Goal: Book appointment/travel/reservation

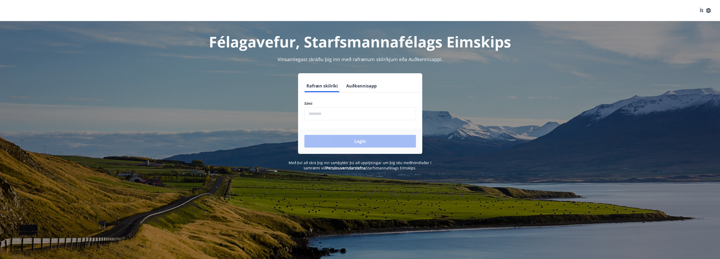
click at [335, 115] on input "phone" at bounding box center [360, 113] width 112 height 13
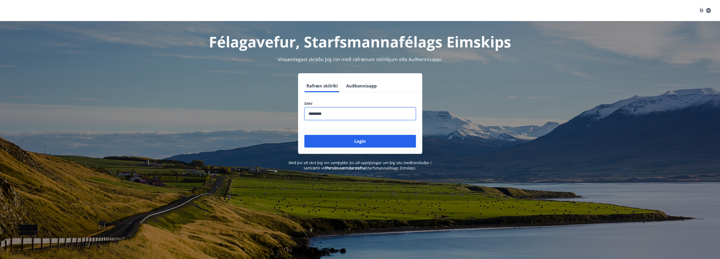
type input "********"
click at [354, 110] on input "phone" at bounding box center [360, 113] width 112 height 13
click at [346, 142] on button "Login" at bounding box center [360, 141] width 112 height 13
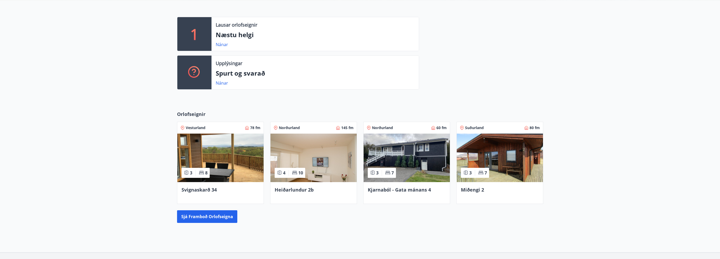
scroll to position [132, 0]
click at [324, 188] on div "Heiðarlundur 2b" at bounding box center [314, 189] width 78 height 7
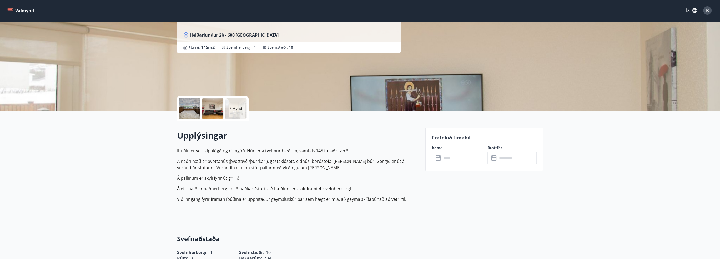
scroll to position [53, 0]
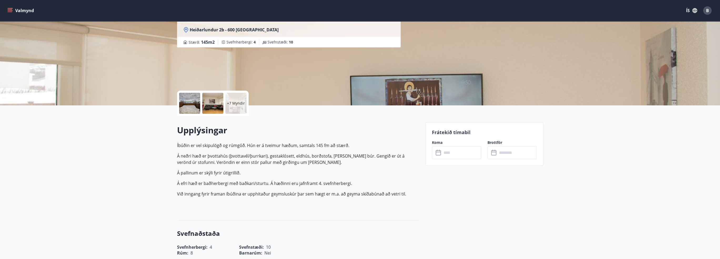
click at [456, 153] on input "text" at bounding box center [461, 152] width 39 height 13
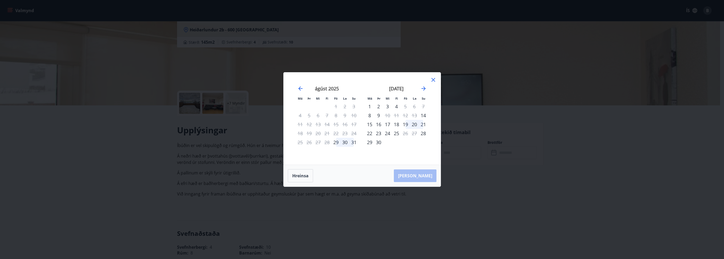
click at [379, 106] on div "2" at bounding box center [378, 106] width 9 height 9
click at [403, 105] on div "5" at bounding box center [405, 106] width 9 height 9
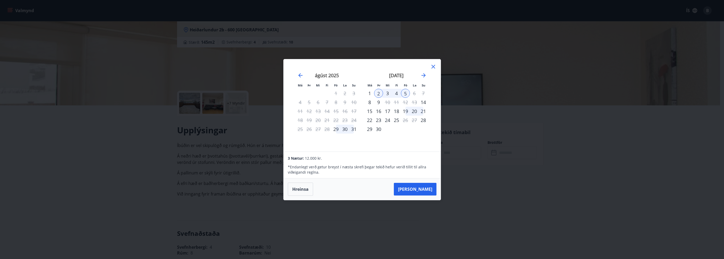
drag, startPoint x: 413, startPoint y: 191, endPoint x: 387, endPoint y: 187, distance: 26.3
click at [413, 191] on button "Taka Frá" at bounding box center [415, 189] width 43 height 13
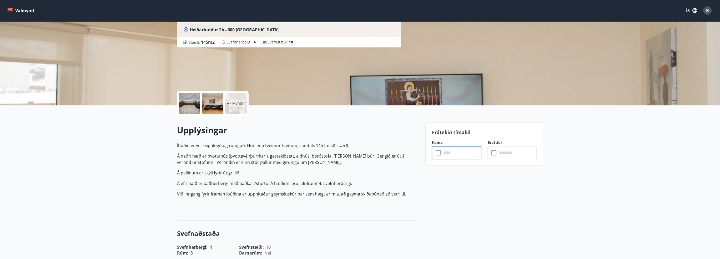
type input "******"
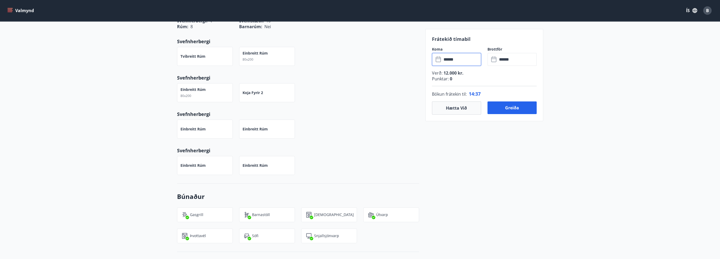
scroll to position [237, 0]
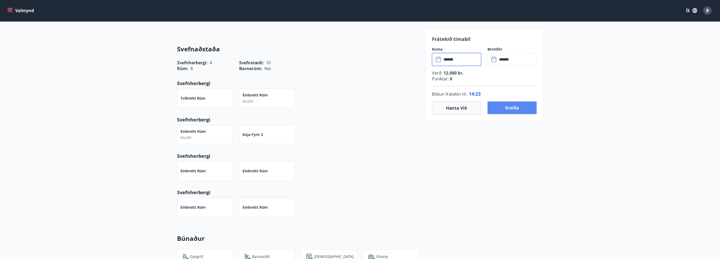
click at [507, 107] on button "Greiða" at bounding box center [511, 107] width 49 height 13
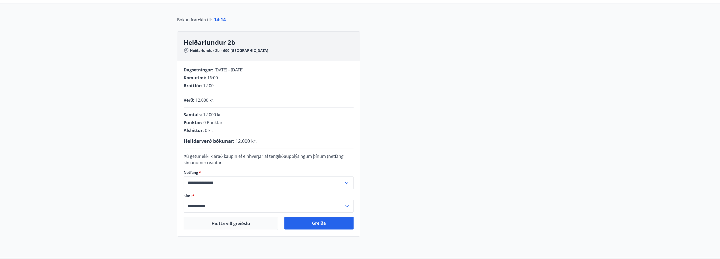
scroll to position [36, 0]
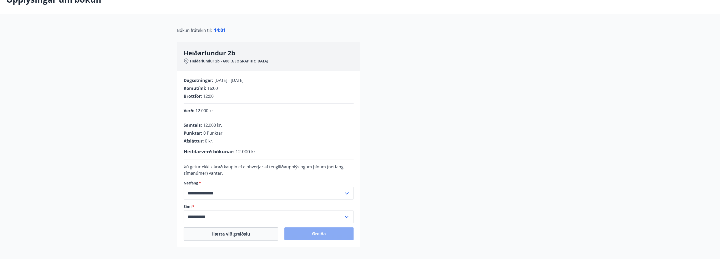
click at [321, 232] on button "Greiða" at bounding box center [318, 233] width 69 height 13
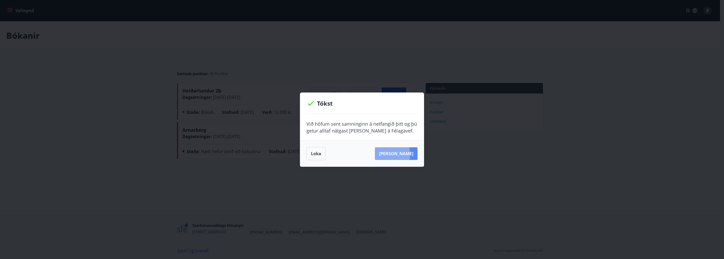
click at [390, 154] on button "[PERSON_NAME]" at bounding box center [396, 153] width 43 height 13
click at [309, 152] on button "Loka" at bounding box center [315, 153] width 19 height 13
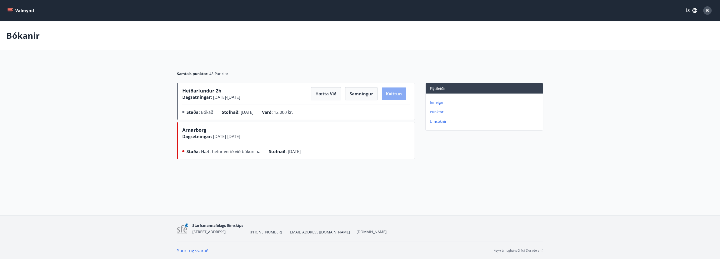
click at [387, 95] on button "Kvittun" at bounding box center [394, 93] width 24 height 13
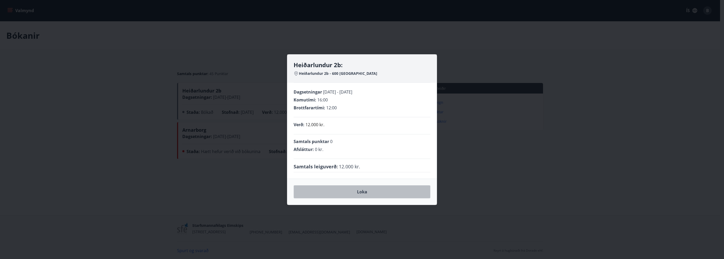
click at [336, 188] on button "Loka" at bounding box center [362, 191] width 137 height 13
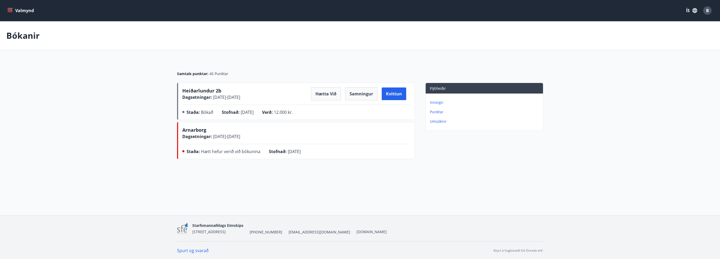
scroll to position [1, 0]
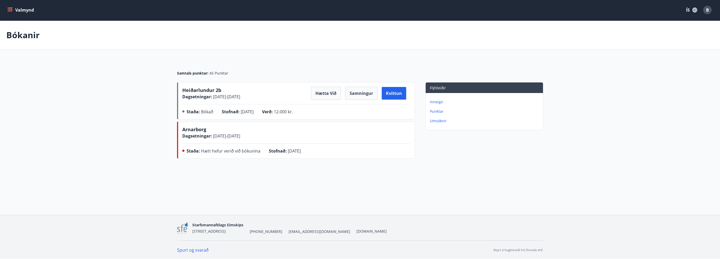
click at [84, 71] on main "Bókanir Samtals punktar : 45 Punktar Heiðarlundur 2b Dagsetningar : 02.09.2025 …" at bounding box center [360, 91] width 720 height 140
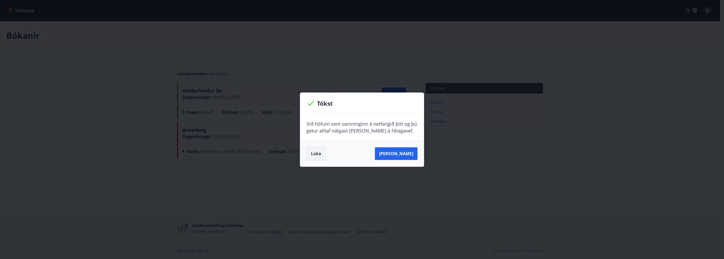
click at [309, 152] on button "Loka" at bounding box center [315, 153] width 19 height 13
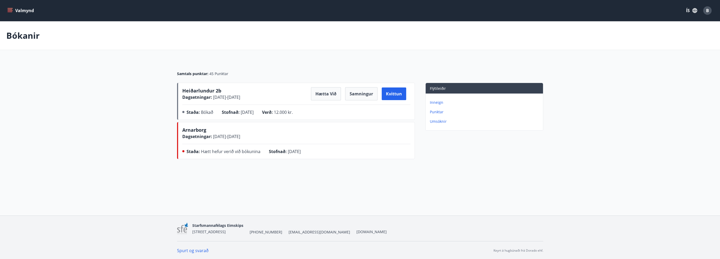
click at [23, 38] on p "Bókanir" at bounding box center [22, 36] width 33 height 12
click at [22, 6] on div "Valmynd" at bounding box center [21, 10] width 30 height 9
click at [6, 14] on button "Valmynd" at bounding box center [21, 10] width 30 height 9
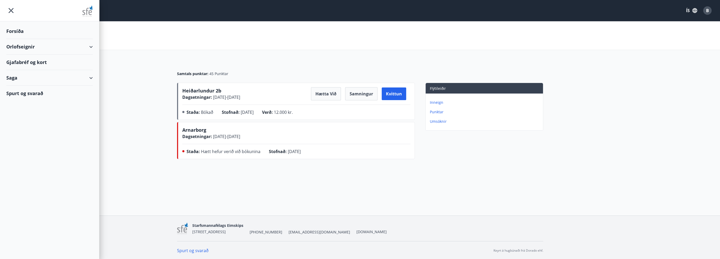
click at [19, 35] on div "Forsíða" at bounding box center [49, 31] width 87 height 16
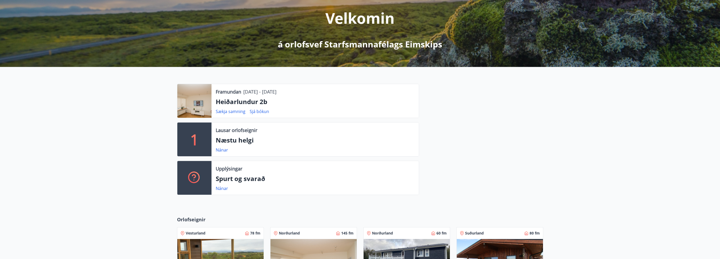
scroll to position [79, 0]
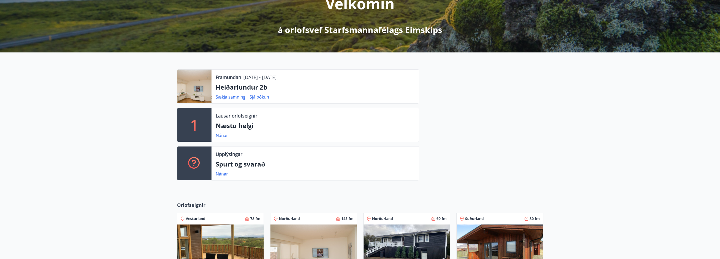
drag, startPoint x: 239, startPoint y: 76, endPoint x: 308, endPoint y: 80, distance: 69.6
click at [305, 80] on div "Framundan 02.09.2025 - 05.09.2025" at bounding box center [315, 77] width 199 height 7
click at [322, 82] on div "Framundan 02.09.2025 - 05.09.2025 Heiðarlundur 2b Sækja samning Sjá bókun" at bounding box center [314, 86] width 207 height 34
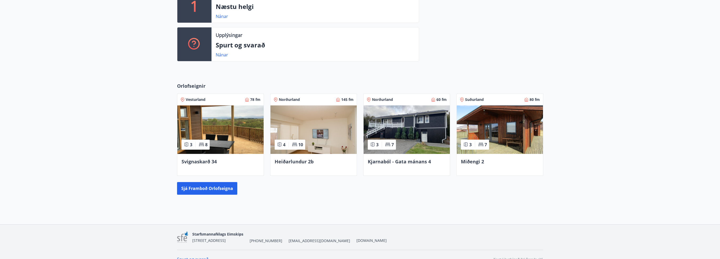
scroll to position [207, 0]
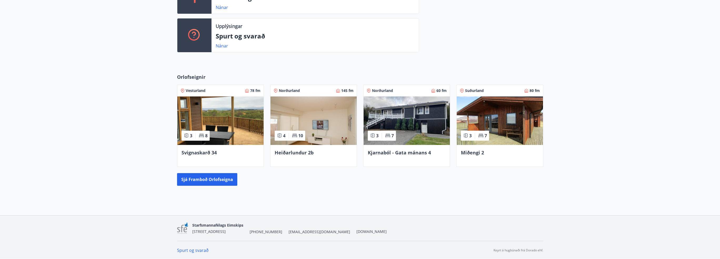
click at [404, 153] on span "Kjarnaból - Gata mánans 4" at bounding box center [399, 152] width 63 height 6
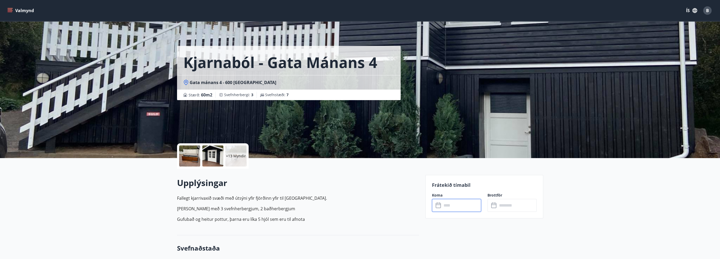
click at [460, 206] on input "text" at bounding box center [461, 205] width 39 height 13
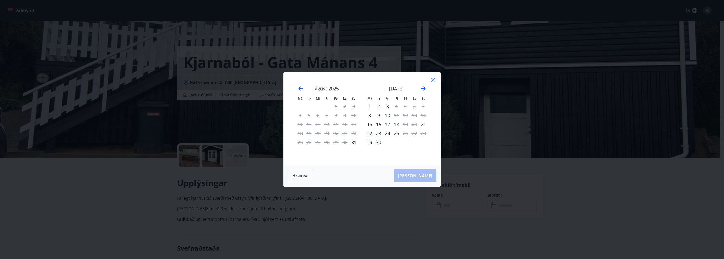
click at [433, 81] on icon at bounding box center [433, 80] width 6 height 6
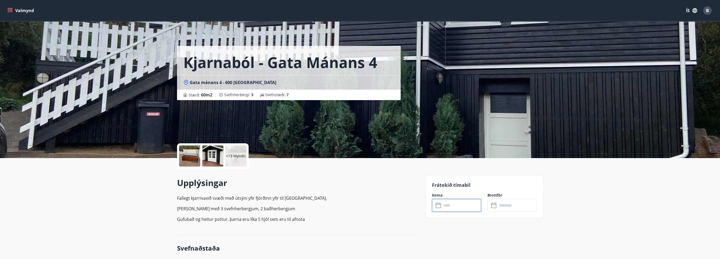
scroll to position [207, 0]
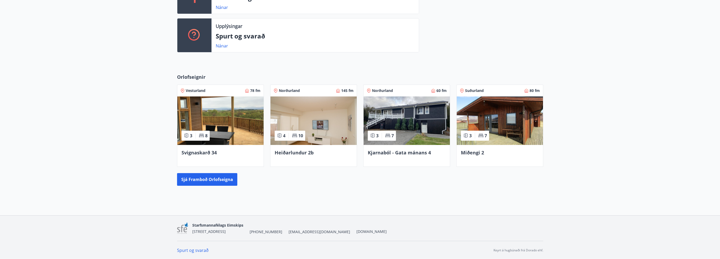
click at [275, 150] on div "Heiðarlundur 2b" at bounding box center [313, 156] width 86 height 22
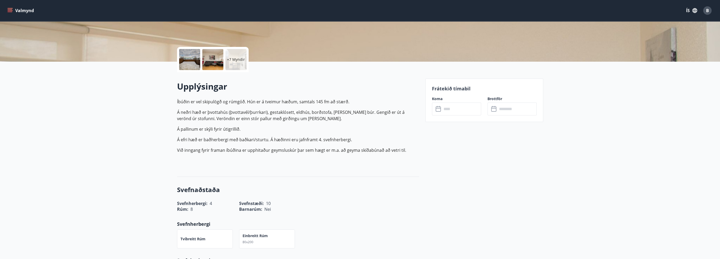
scroll to position [105, 0]
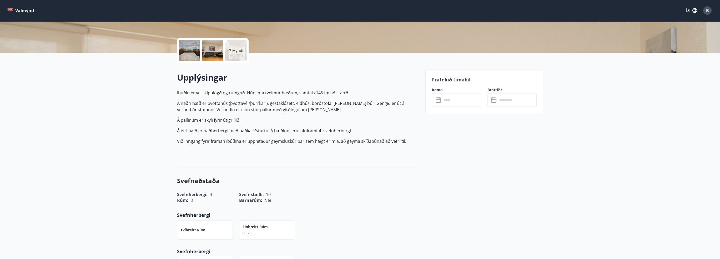
click at [450, 102] on input "text" at bounding box center [461, 99] width 39 height 13
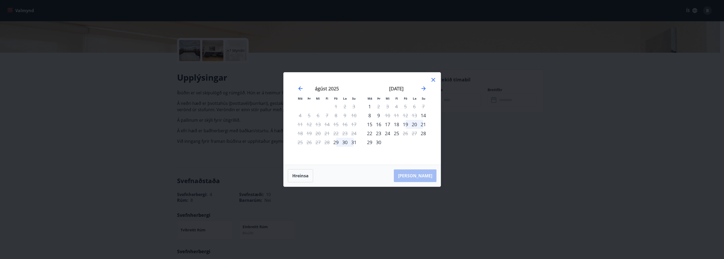
click at [411, 116] on div "13" at bounding box center [414, 115] width 9 height 9
click at [416, 115] on div "13" at bounding box center [414, 115] width 9 height 9
click at [436, 82] on icon at bounding box center [433, 80] width 6 height 6
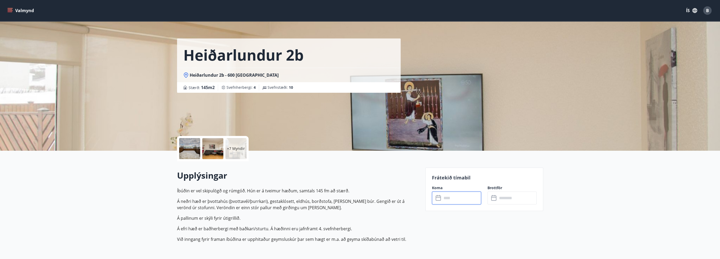
scroll to position [0, 0]
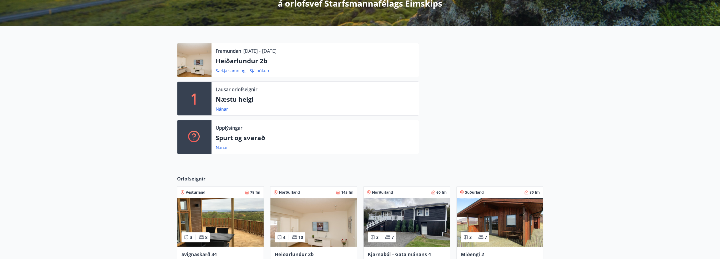
scroll to position [207, 0]
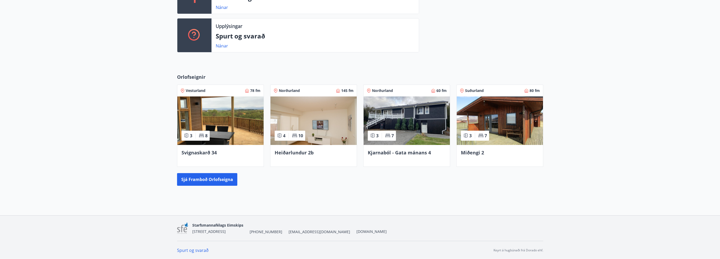
click at [477, 154] on span "Miðengi 2" at bounding box center [472, 152] width 23 height 6
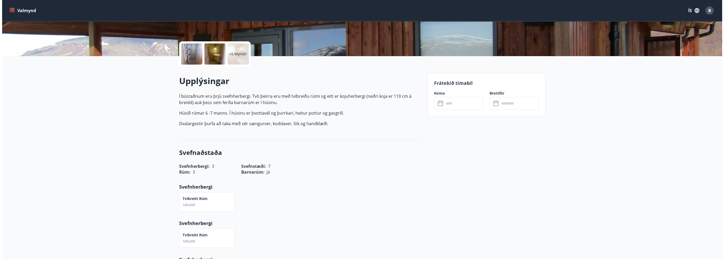
scroll to position [105, 0]
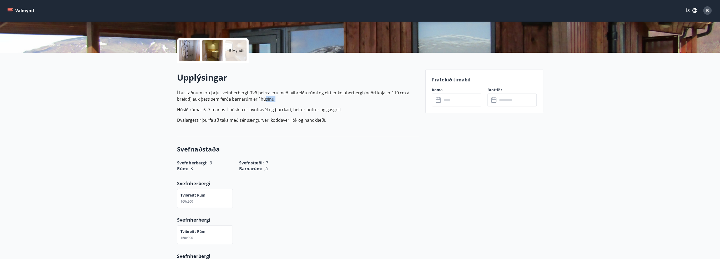
drag, startPoint x: 287, startPoint y: 97, endPoint x: 335, endPoint y: 96, distance: 47.3
click at [323, 97] on p "Í bústaðnum eru þrjú svefnherbergi. Tvö þeirra eru með tvíbreiðu rúmi og eitt e…" at bounding box center [298, 95] width 242 height 13
click at [344, 95] on p "Í bústaðnum eru þrjú svefnherbergi. Tvö þeirra eru með tvíbreiðu rúmi og eitt e…" at bounding box center [298, 95] width 242 height 13
drag, startPoint x: 329, startPoint y: 88, endPoint x: 373, endPoint y: 99, distance: 44.9
click at [371, 98] on div "Upplýsingar Í bústaðnum eru þrjú svefnherbergi. Tvö þeirra eru með tvíbreiðu rú…" at bounding box center [298, 100] width 242 height 56
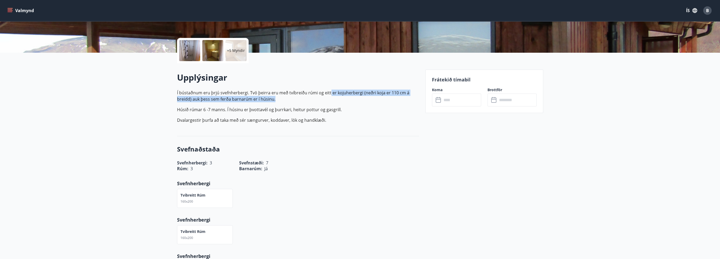
click at [374, 99] on p "Í bústaðnum eru þrjú svefnherbergi. Tvö þeirra eru með tvíbreiðu rúmi og eitt e…" at bounding box center [298, 95] width 242 height 13
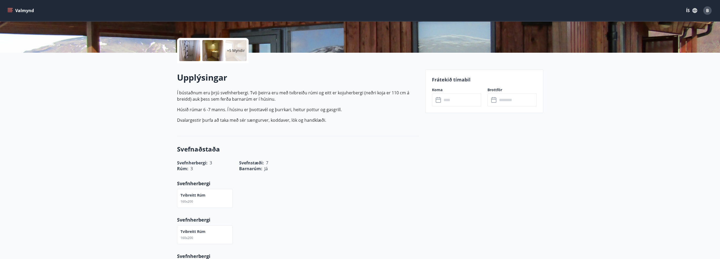
drag, startPoint x: 215, startPoint y: 96, endPoint x: 197, endPoint y: 99, distance: 18.1
click at [215, 96] on p "Í bústaðnum eru þrjú svefnherbergi. Tvö þeirra eru með tvíbreiðu rúmi og eitt e…" at bounding box center [298, 95] width 242 height 13
drag, startPoint x: 191, startPoint y: 100, endPoint x: 239, endPoint y: 113, distance: 50.1
click at [222, 112] on p "Í bústaðnum eru þrjú svefnherbergi. Tvö þeirra eru með tvíbreiðu rúmi og eitt e…" at bounding box center [298, 106] width 242 height 34
click at [275, 111] on p "Húsið rúmar 6 -7 manns. Í húsinu er þvottavél og þurrkari, heitur pottur og gas…" at bounding box center [298, 109] width 242 height 6
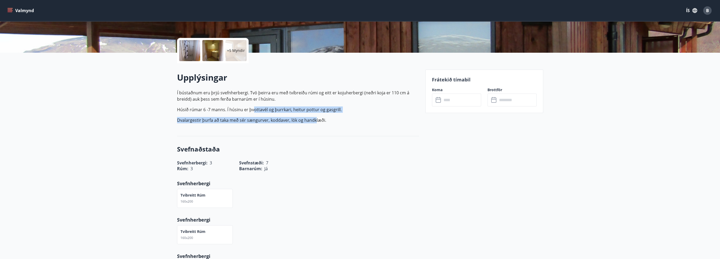
drag, startPoint x: 256, startPoint y: 110, endPoint x: 357, endPoint y: 119, distance: 101.4
click at [331, 122] on p "Í bústaðnum eru þrjú svefnherbergi. Tvö þeirra eru með tvíbreiðu rúmi og eitt e…" at bounding box center [298, 106] width 242 height 34
click at [357, 119] on p "Dvalargestir þurfa að taka með sér sængurver, koddaver, lök og handklæði." at bounding box center [298, 120] width 242 height 6
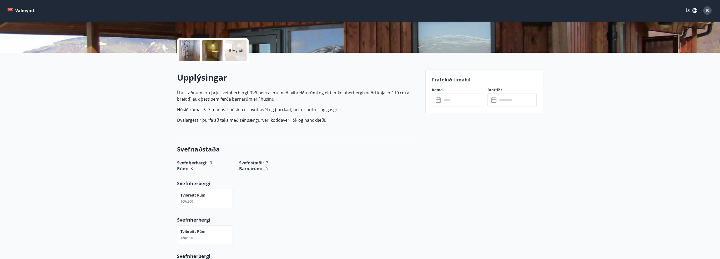
click at [195, 56] on div at bounding box center [189, 50] width 21 height 21
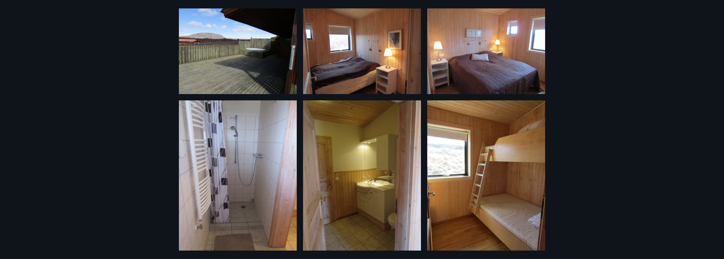
scroll to position [12, 0]
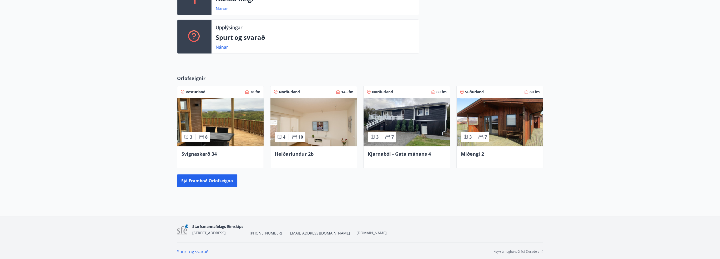
scroll to position [207, 0]
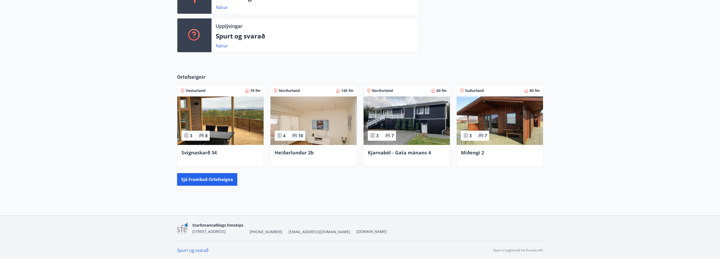
click at [206, 152] on span "Svignaskarð 34" at bounding box center [198, 152] width 35 height 6
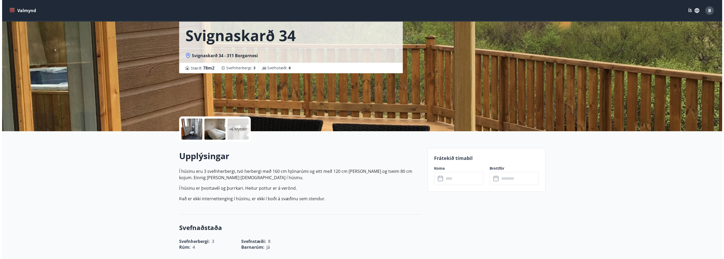
scroll to position [53, 0]
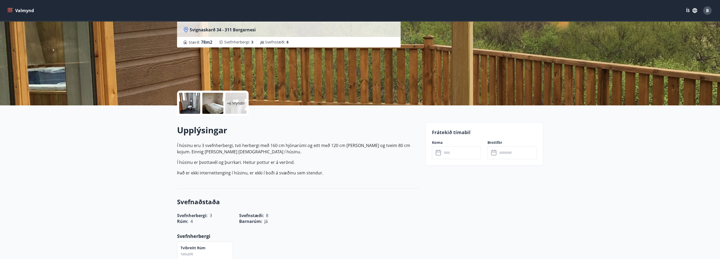
click at [180, 103] on div at bounding box center [189, 103] width 21 height 21
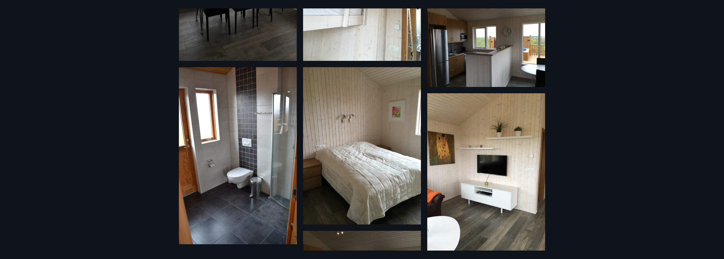
scroll to position [132, 0]
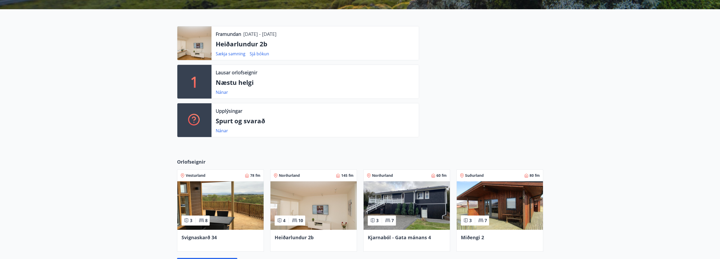
scroll to position [180, 0]
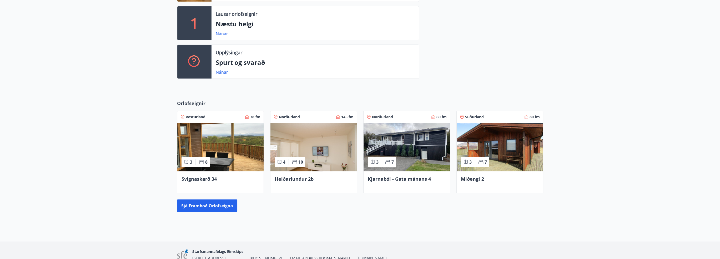
click at [203, 175] on span "Svignaskarð 34" at bounding box center [198, 178] width 35 height 6
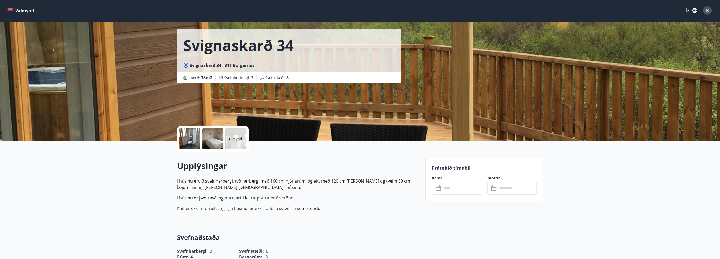
scroll to position [79, 0]
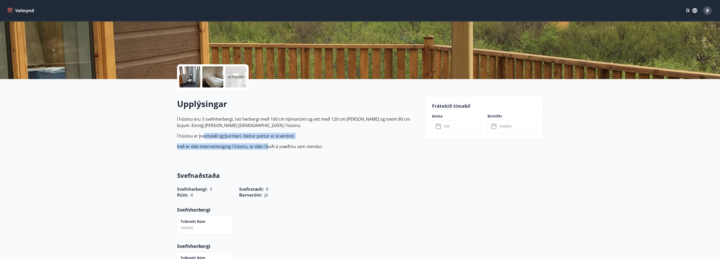
drag, startPoint x: 204, startPoint y: 137, endPoint x: 273, endPoint y: 145, distance: 69.4
click at [271, 145] on p "Í húsinu eru 3 svefnherbergi, tvö herbergi með 160 cm hjónarúmi og eitt með 120…" at bounding box center [298, 133] width 242 height 34
click at [298, 145] on p "Það er ekki internettenging í húsinu, er ekki í boði á svæðinu sem stendur." at bounding box center [298, 146] width 242 height 6
drag, startPoint x: 234, startPoint y: 145, endPoint x: 283, endPoint y: 149, distance: 48.5
click at [263, 148] on p "Það er ekki internettenging í húsinu, er ekki í boði á svæðinu sem stendur." at bounding box center [298, 146] width 242 height 6
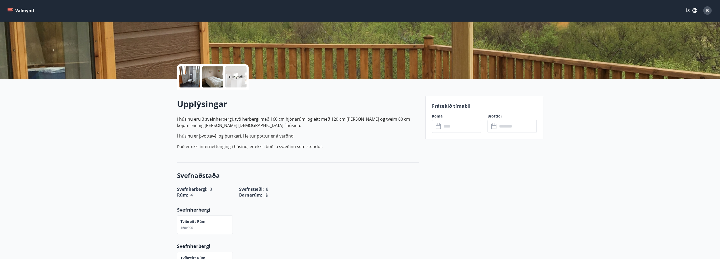
click at [284, 149] on p "Það er ekki internettenging í húsinu, er ekki í boði á svæðinu sem stendur." at bounding box center [298, 146] width 242 height 6
drag, startPoint x: 255, startPoint y: 145, endPoint x: 320, endPoint y: 148, distance: 64.8
click at [313, 148] on p "Það er ekki internettenging í húsinu, er ekki í boði á svæðinu sem stendur." at bounding box center [298, 146] width 242 height 6
click at [322, 147] on p "Það er ekki internettenging í húsinu, er ekki í boði á svæðinu sem stendur." at bounding box center [298, 146] width 242 height 6
drag, startPoint x: 332, startPoint y: 146, endPoint x: 179, endPoint y: 142, distance: 153.1
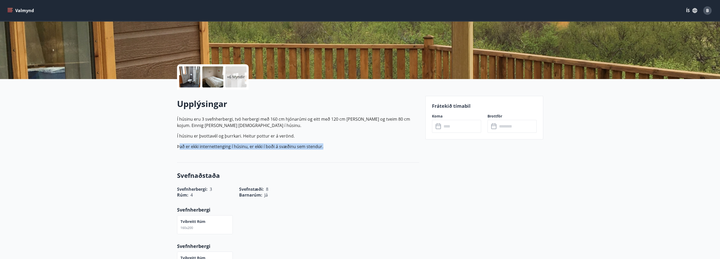
click at [179, 142] on p "Í húsinu eru 3 svefnherbergi, tvö herbergi með 160 cm hjónarúmi og eitt með 120…" at bounding box center [298, 133] width 242 height 34
click at [216, 145] on p "Það er ekki internettenging í húsinu, er ekki í boði á svæðinu sem stendur." at bounding box center [298, 146] width 242 height 6
click at [274, 150] on div "Upplýsingar Í húsinu eru 3 svefnherbergi, tvö herbergi með 160 cm hjónarúmi og …" at bounding box center [298, 126] width 242 height 56
drag, startPoint x: 193, startPoint y: 148, endPoint x: 243, endPoint y: 147, distance: 50.2
click at [243, 147] on p "Það er ekki internettenging í húsinu, er ekki í boði á svæðinu sem stendur." at bounding box center [298, 146] width 242 height 6
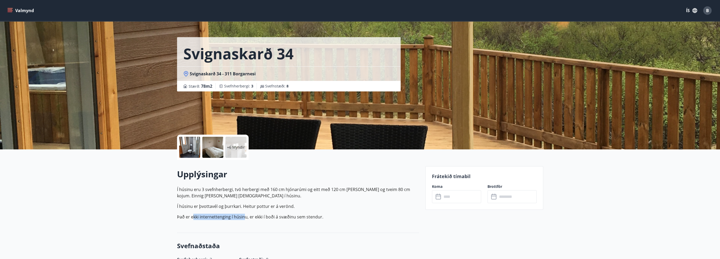
scroll to position [0, 0]
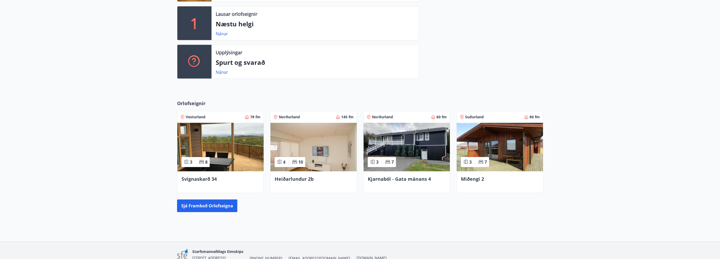
scroll to position [185, 0]
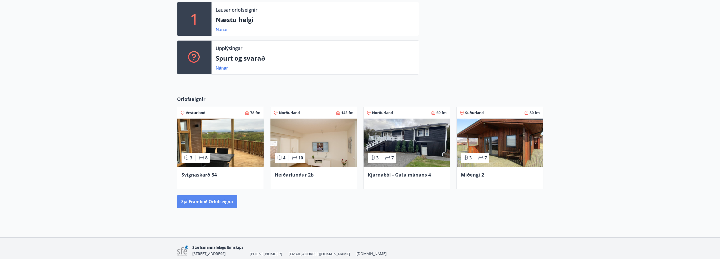
click at [224, 204] on button "Sjá framboð orlofseigna" at bounding box center [207, 201] width 60 height 13
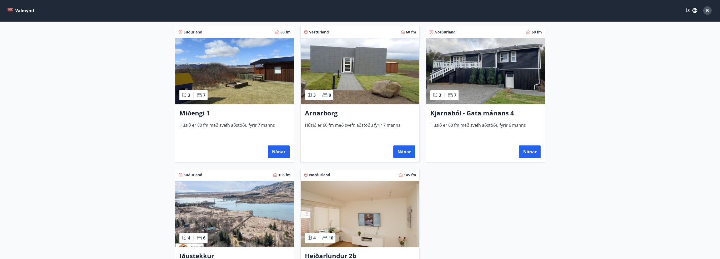
scroll to position [237, 0]
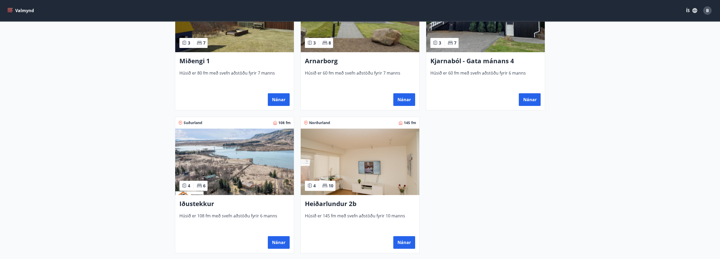
click at [189, 204] on h3 "Iðustekkur" at bounding box center [234, 203] width 110 height 9
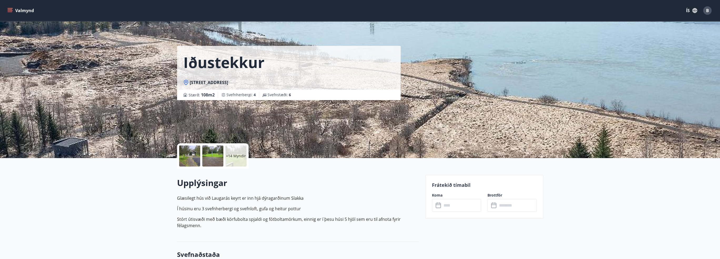
click at [195, 157] on div at bounding box center [189, 155] width 21 height 21
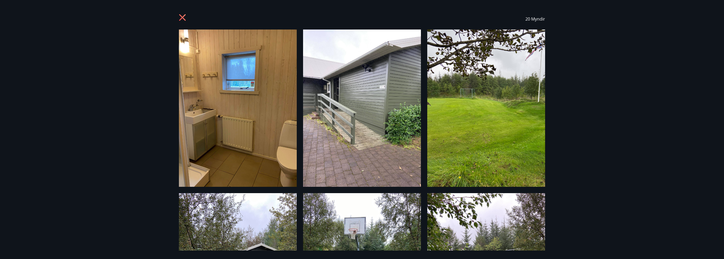
click at [346, 110] on img at bounding box center [362, 107] width 118 height 157
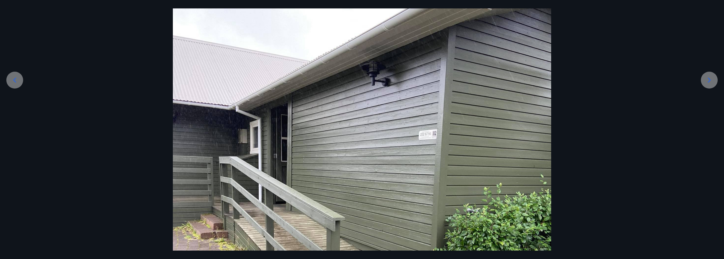
scroll to position [105, 0]
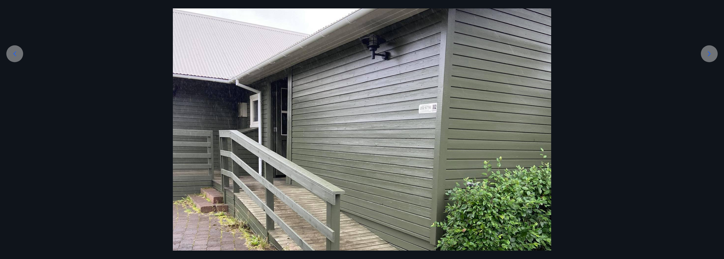
click at [717, 55] on div at bounding box center [709, 53] width 17 height 17
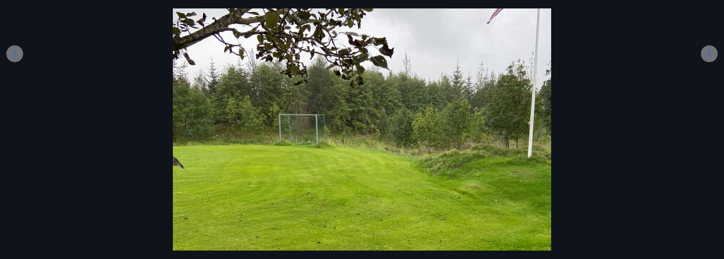
click at [712, 54] on icon at bounding box center [709, 53] width 8 height 8
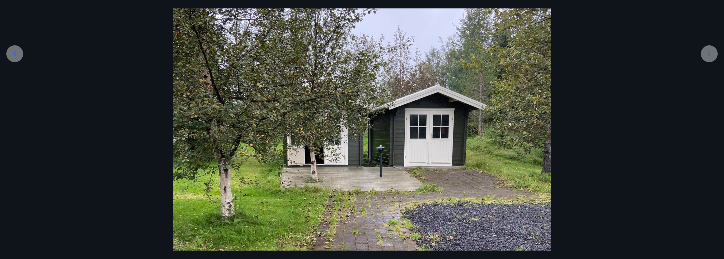
click at [712, 54] on icon at bounding box center [709, 53] width 8 height 8
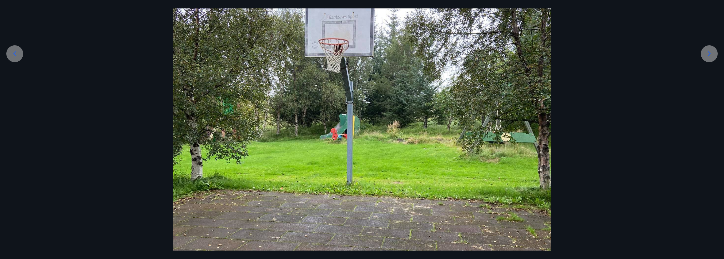
click at [712, 54] on icon at bounding box center [709, 53] width 8 height 8
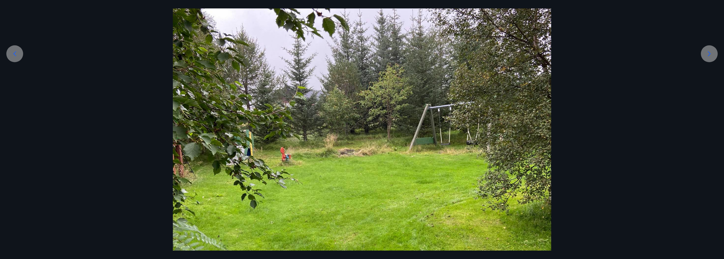
click at [712, 54] on icon at bounding box center [709, 53] width 8 height 8
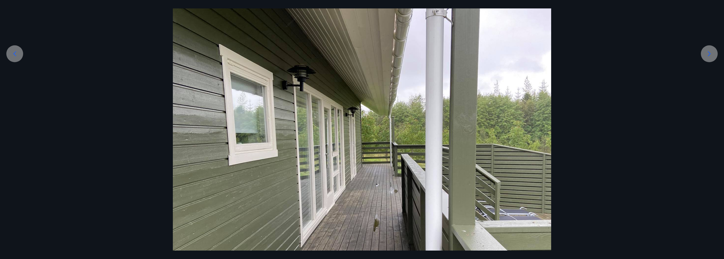
click at [712, 54] on icon at bounding box center [709, 53] width 8 height 8
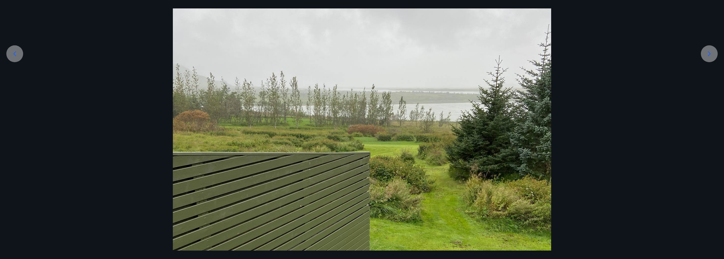
click at [712, 54] on icon at bounding box center [709, 53] width 8 height 8
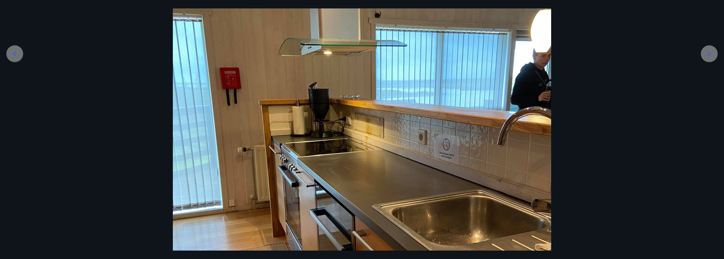
click at [709, 54] on icon at bounding box center [709, 53] width 8 height 8
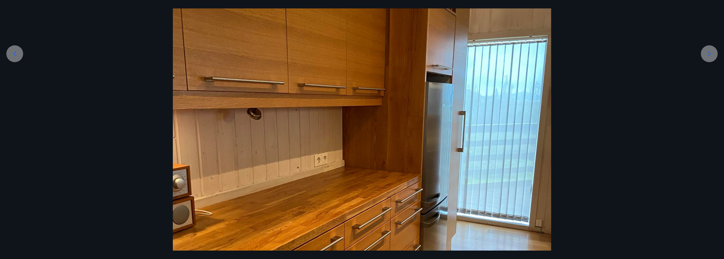
click at [709, 54] on icon at bounding box center [709, 53] width 8 height 8
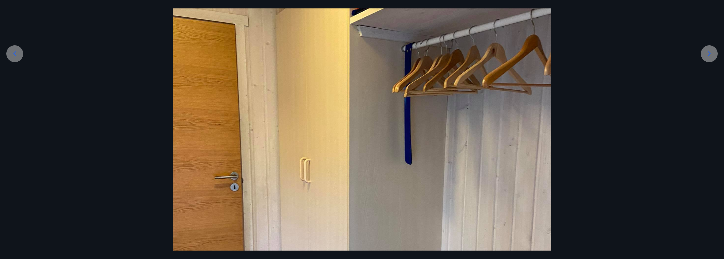
click at [709, 54] on icon at bounding box center [709, 53] width 8 height 8
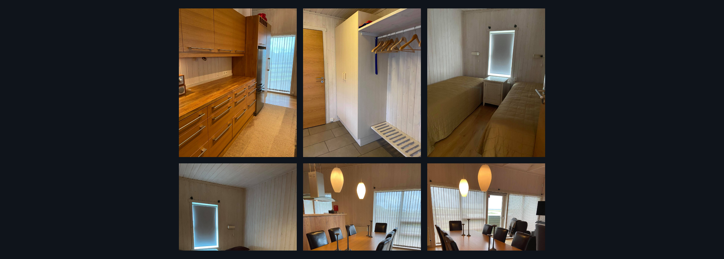
scroll to position [526, 0]
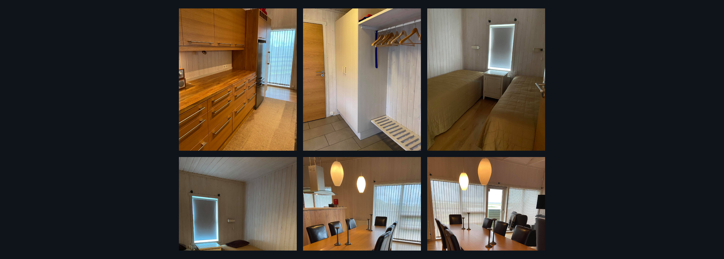
click at [219, 91] on img at bounding box center [238, 71] width 118 height 157
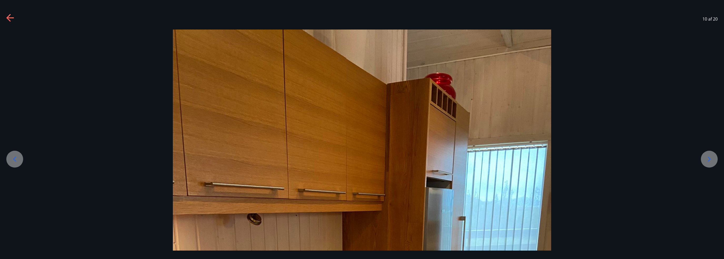
click at [701, 160] on div at bounding box center [709, 158] width 17 height 17
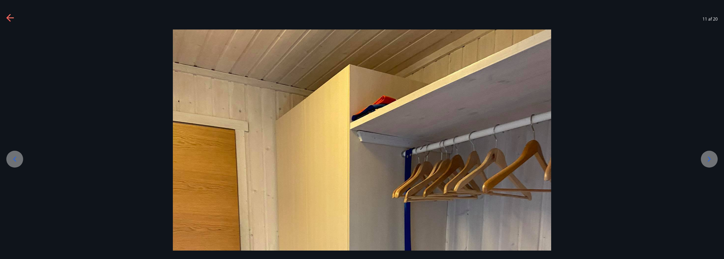
click at [704, 160] on div at bounding box center [709, 158] width 17 height 17
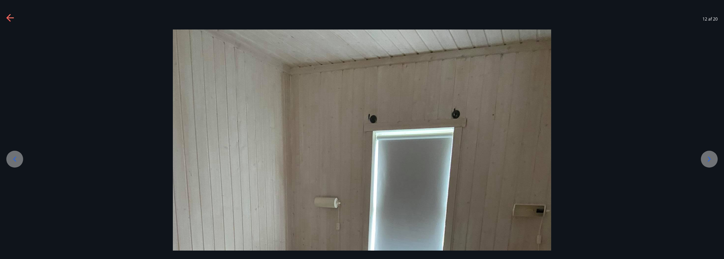
click at [4, 21] on div "12 af 20" at bounding box center [362, 18] width 724 height 21
click at [9, 19] on icon at bounding box center [10, 18] width 8 height 8
